Goal: Task Accomplishment & Management: Complete application form

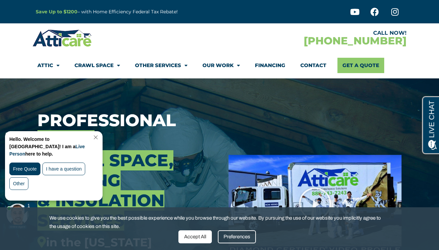
click at [142, 66] on link "Other Services" at bounding box center [161, 65] width 52 height 15
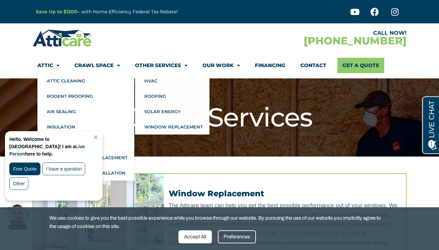
click at [51, 64] on link "Attic" at bounding box center [48, 65] width 22 height 15
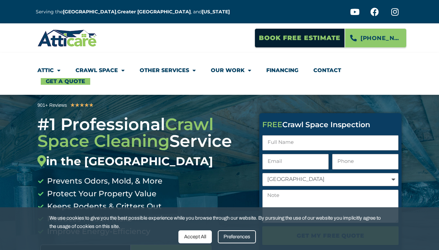
click at [62, 70] on li "Attic Attic Cleaning Rodent Proofing Air Sealing Insulation Whole House Fan Air…" at bounding box center [52, 70] width 31 height 15
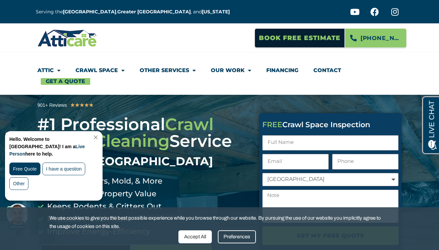
click at [60, 70] on span "Menu" at bounding box center [57, 71] width 7 height 12
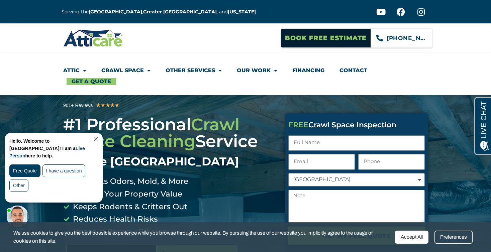
click at [426, 38] on span "[PHONE_NUMBER]" at bounding box center [407, 37] width 41 height 11
click at [423, 39] on span "[PHONE_NUMBER]" at bounding box center [407, 37] width 41 height 11
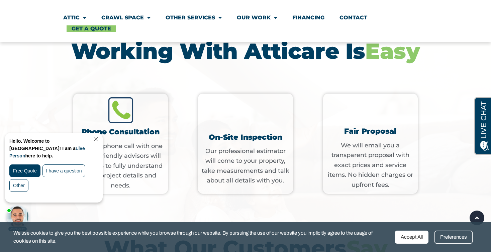
scroll to position [990, 0]
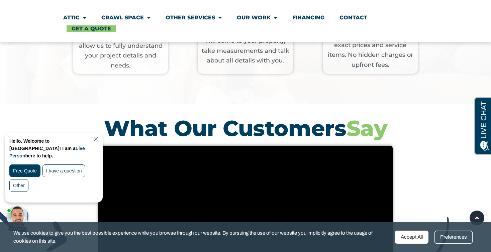
click at [100, 139] on link "Close Chat" at bounding box center [95, 139] width 9 height 5
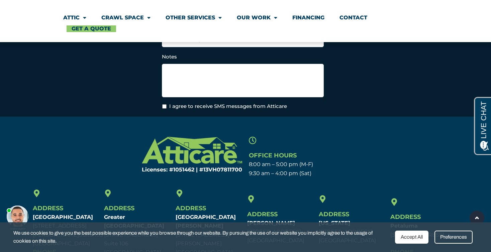
scroll to position [2632, 0]
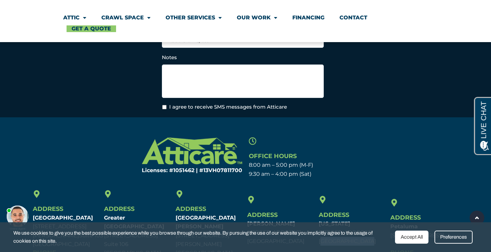
drag, startPoint x: 319, startPoint y: 179, endPoint x: 358, endPoint y: 179, distance: 39.5
click at [358, 220] on p "[US_STATE] [STREET_ADDRESS] [GEOGRAPHIC_DATA], [GEOGRAPHIC_DATA]" at bounding box center [353, 233] width 68 height 26
copy p "[GEOGRAPHIC_DATA], [GEOGRAPHIC_DATA]"
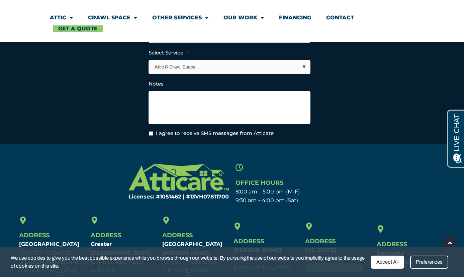
scroll to position [0, 0]
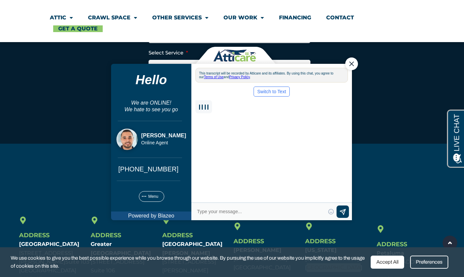
click at [351, 65] on div "Close Chat" at bounding box center [351, 63] width 13 height 13
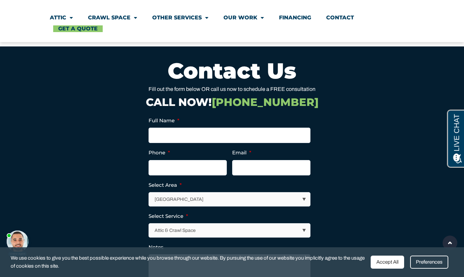
scroll to position [2440, 0]
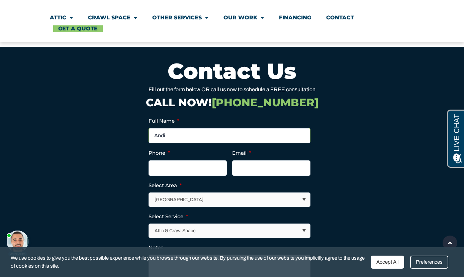
type input "Andi"
type input "(___) ___-____"
click at [247, 128] on input "Andi" at bounding box center [229, 135] width 162 height 15
type input "[PERSON_NAME]"
type input "[PHONE_NUMBER]"
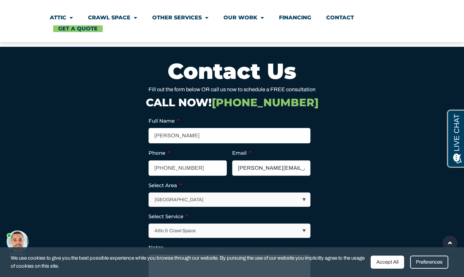
type input "[PERSON_NAME][EMAIL_ADDRESS][DOMAIN_NAME]"
select select "[US_STATE] / [US_STATE][GEOGRAPHIC_DATA]"
click at [215, 250] on textarea "Notes" at bounding box center [229, 271] width 162 height 33
paste textarea "Hello! I’m in the process of purchasing a home in [GEOGRAPHIC_DATA] and the ins…"
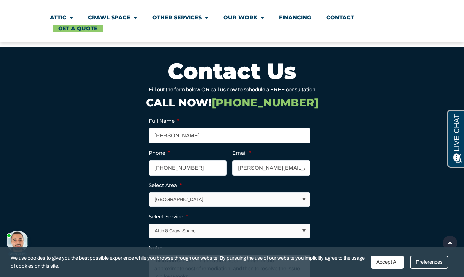
click at [211, 250] on textarea "Hello! I’m in the process of purchasing a home in [GEOGRAPHIC_DATA] and the ins…" at bounding box center [229, 271] width 162 height 33
click at [267, 250] on textarea "Hello! I’m in the process of purchasing a home in [GEOGRAPHIC_DATA] and the ins…" at bounding box center [229, 271] width 162 height 33
click at [210, 250] on textarea "Hello! I’m in the process of purchasing a home in [GEOGRAPHIC_DATA] and the ins…" at bounding box center [229, 271] width 162 height 33
click at [205, 250] on textarea "Hello! I’m in the process of purchasing a home in [GEOGRAPHIC_DATA] and the ins…" at bounding box center [229, 271] width 162 height 33
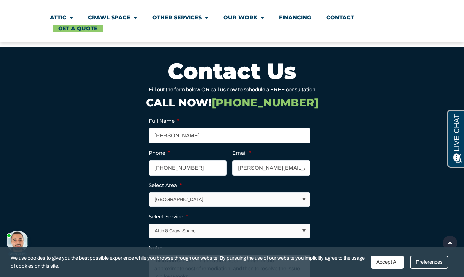
paste textarea "remediation"
click at [212, 250] on textarea "Hello! I’m in the process of purchasing a home in [GEOGRAPHIC_DATA] and the ins…" at bounding box center [229, 271] width 162 height 33
click at [247, 250] on textarea "Hello! I’m in the process of purchasing a home in [GEOGRAPHIC_DATA] and the ins…" at bounding box center [229, 271] width 162 height 33
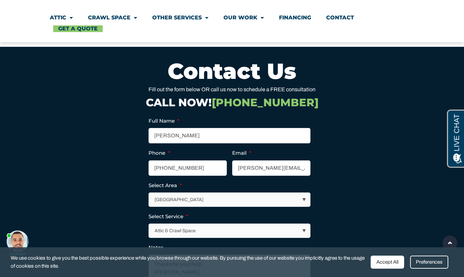
type textarea "Hello! I’m in the process of purchasing a home in [GEOGRAPHIC_DATA] and the ins…"
click at [384, 250] on div "Accept All" at bounding box center [386, 262] width 33 height 13
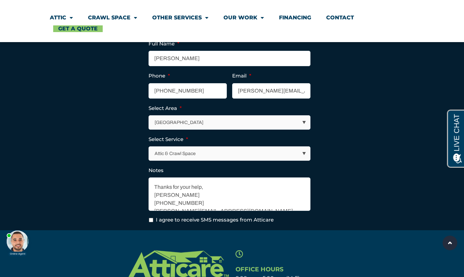
scroll to position [2515, 0]
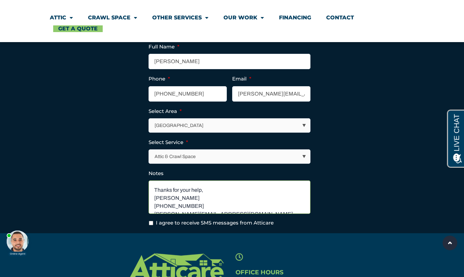
click at [269, 181] on textarea "Hello! I’m in the process of purchasing a home in [GEOGRAPHIC_DATA] and the ins…" at bounding box center [229, 197] width 162 height 33
click at [266, 181] on textarea "Hello! I’m in the process of purchasing a home in [GEOGRAPHIC_DATA] and the ins…" at bounding box center [229, 197] width 162 height 33
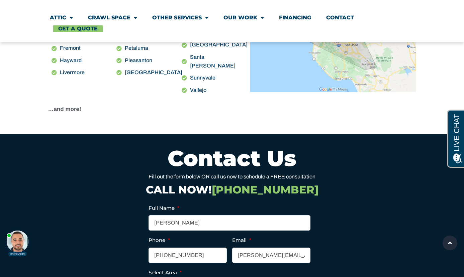
scroll to position [2317, 0]
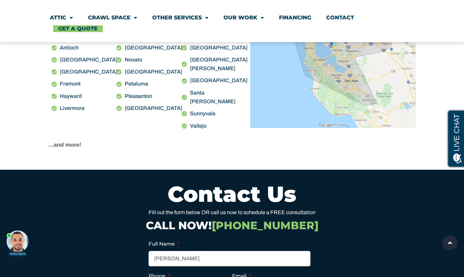
click at [256, 183] on h2 "Contact Us" at bounding box center [232, 194] width 368 height 22
click at [209, 250] on input "[PERSON_NAME]" at bounding box center [229, 258] width 162 height 15
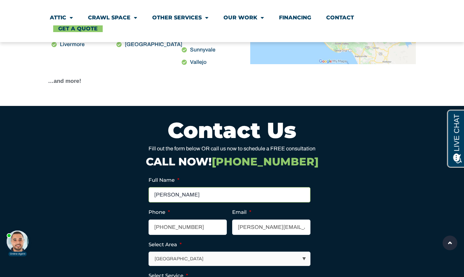
scroll to position [2386, 0]
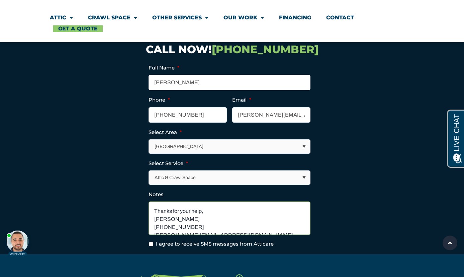
click at [210, 202] on textarea "Hello! I’m in the process of purchasing a home in [GEOGRAPHIC_DATA] and the ins…" at bounding box center [229, 218] width 162 height 33
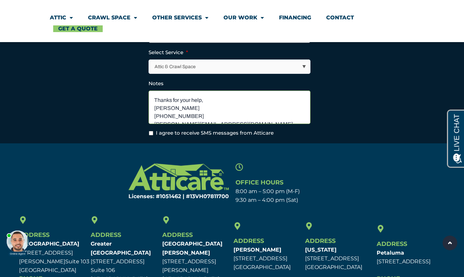
scroll to position [2604, 0]
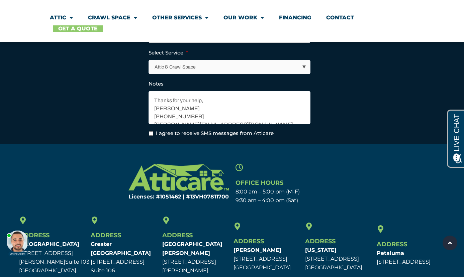
click at [100, 29] on link "Get A Quote" at bounding box center [77, 28] width 49 height 7
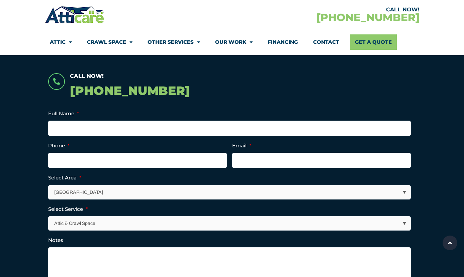
scroll to position [182, 0]
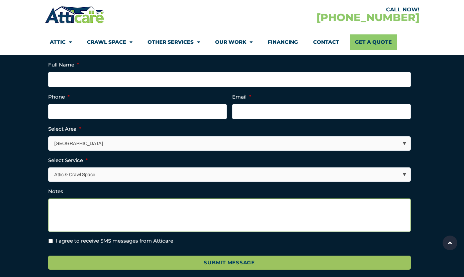
click at [189, 206] on textarea "Notes" at bounding box center [229, 215] width 362 height 33
paste textarea "Hello! I’m in the process of purchasing a home in Maplewood and the inspection …"
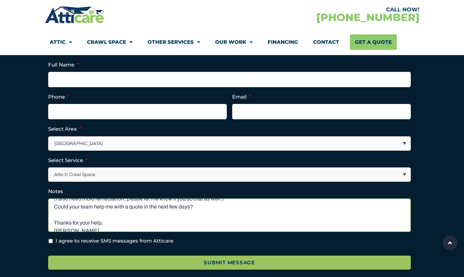
scroll to position [20, 0]
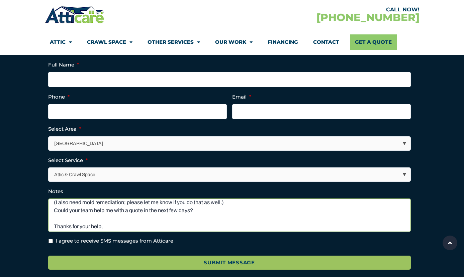
click at [199, 213] on textarea "Hello! I’m in the process of purchasing a home in [GEOGRAPHIC_DATA] and the ins…" at bounding box center [229, 215] width 362 height 33
type textarea "Hello! I’m in the process of purchasing a home in [GEOGRAPHIC_DATA] and the ins…"
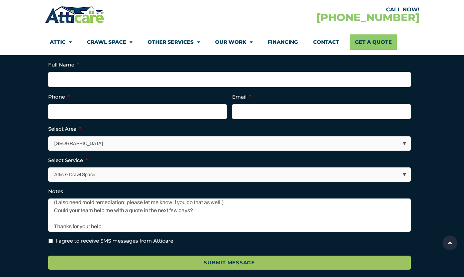
click at [117, 119] on ul "Full Name * Phone * Email * Select Area * Los Angeles Area San Francisco Bay Ar…" at bounding box center [232, 153] width 368 height 185
type input "[PHONE_NUMBER]"
type input "[PERSON_NAME][EMAIL_ADDRESS][DOMAIN_NAME]"
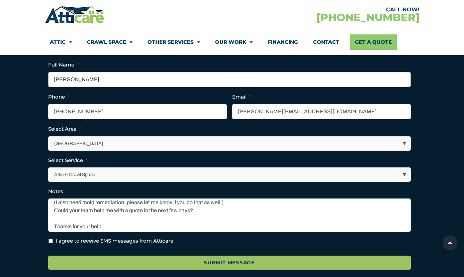
type input "andi rogoff"
select select "[US_STATE] / [US_STATE][GEOGRAPHIC_DATA]"
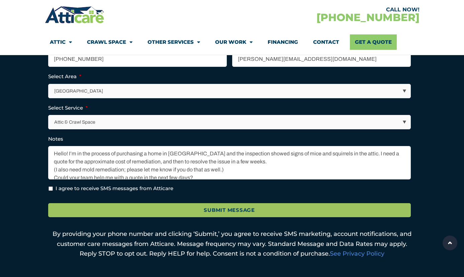
scroll to position [0, 0]
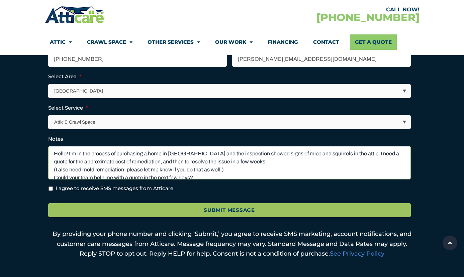
click at [197, 153] on textarea "Hello! I’m in the process of purchasing a home in [GEOGRAPHIC_DATA] and the ins…" at bounding box center [229, 162] width 362 height 33
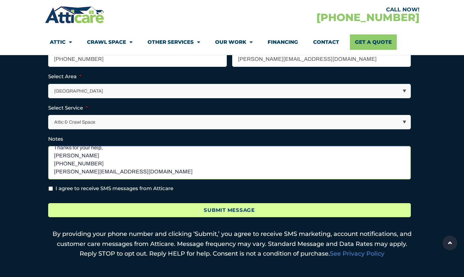
scroll to position [46, 0]
type textarea "Hello! I’m in the process of purchasing a home in Maplewood, New Jersey, and th…"
click at [182, 208] on input "Submit Message" at bounding box center [229, 210] width 362 height 14
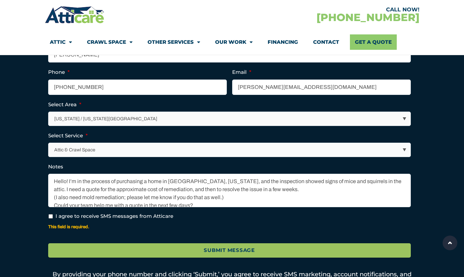
scroll to position [0, 0]
click at [133, 215] on label "I agree to receive SMS messages from Atticare" at bounding box center [115, 217] width 118 height 8
click at [53, 215] on input "I agree to receive SMS messages from Atticare" at bounding box center [50, 216] width 4 height 4
checkbox input "true"
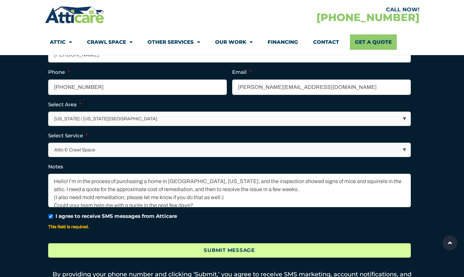
click at [136, 248] on input "Submit Message" at bounding box center [229, 250] width 362 height 14
